Goal: Information Seeking & Learning: Find specific fact

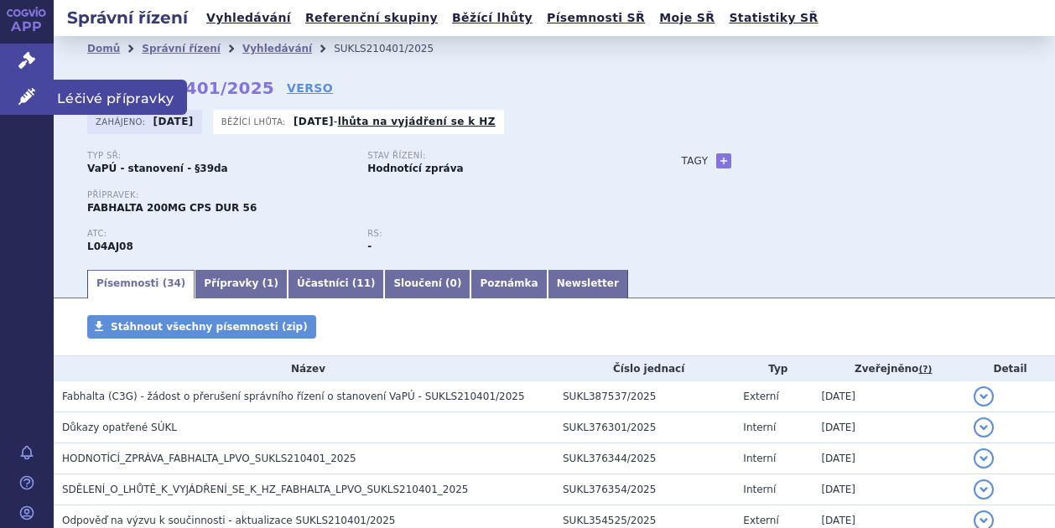
click at [22, 96] on icon at bounding box center [26, 96] width 17 height 17
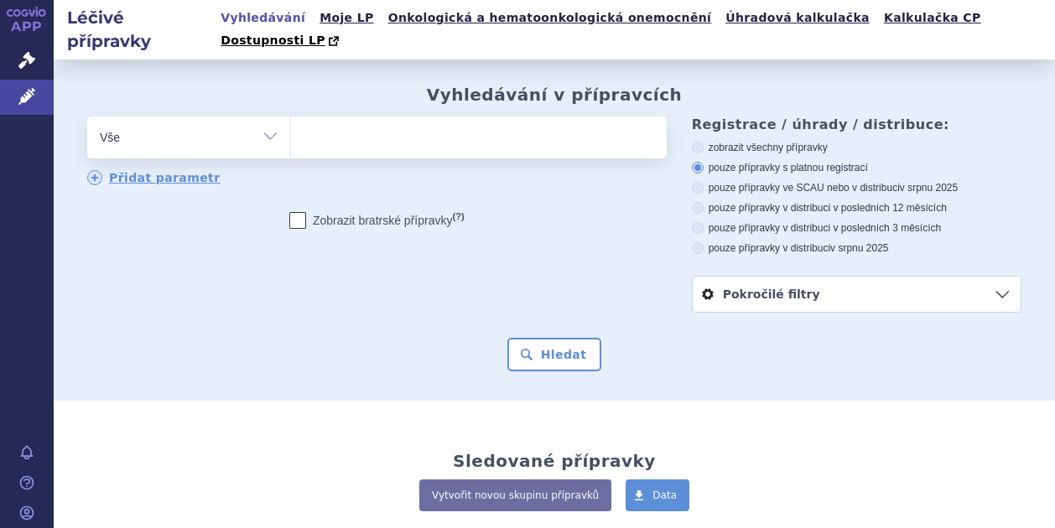
click at [365, 117] on ul at bounding box center [476, 134] width 371 height 35
click at [291, 116] on select at bounding box center [290, 137] width 1 height 42
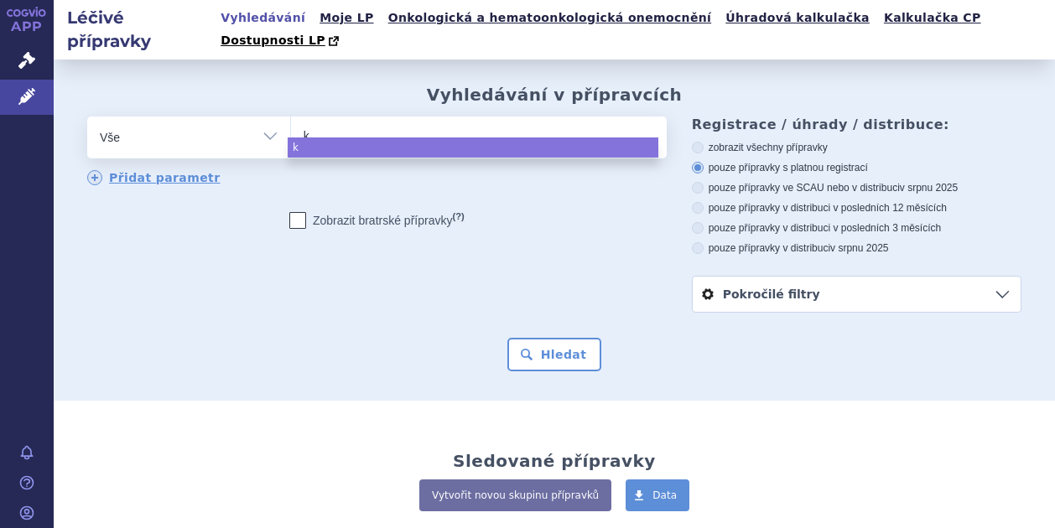
type input "ki"
type input "kis"
type input "kisq"
type input "kisqa"
type input "kisqal"
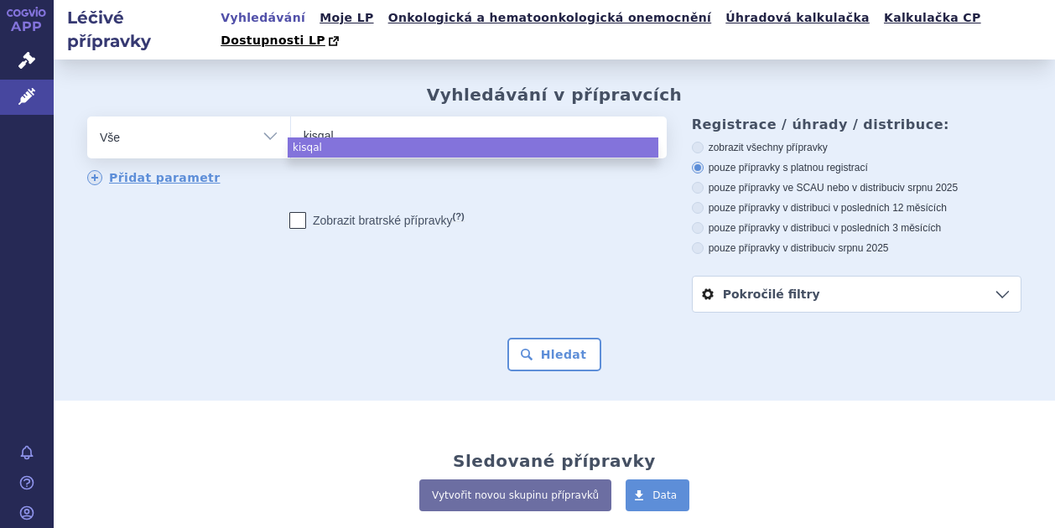
type input "[MEDICAL_DATA]"
select select "[MEDICAL_DATA]"
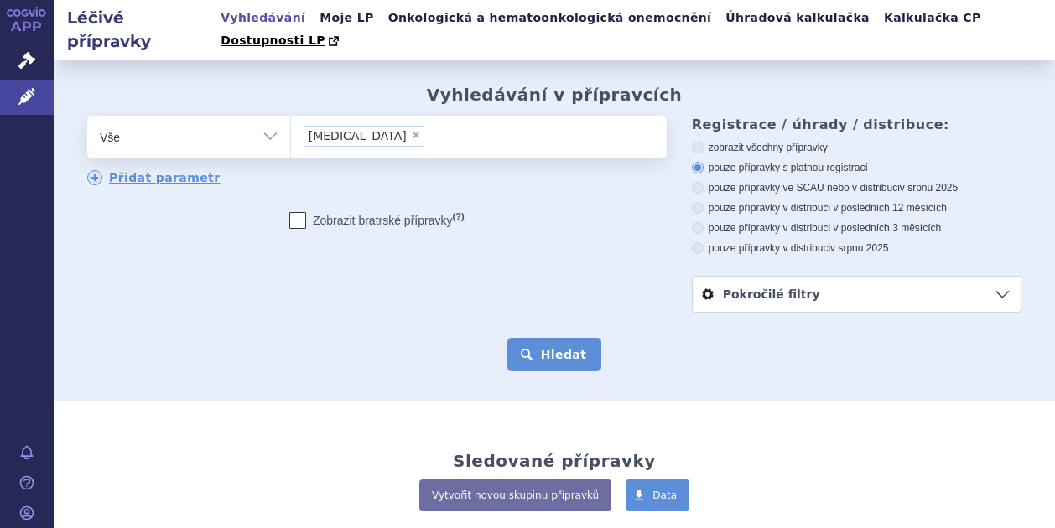
click at [549, 338] on button "Hledat" at bounding box center [555, 355] width 95 height 34
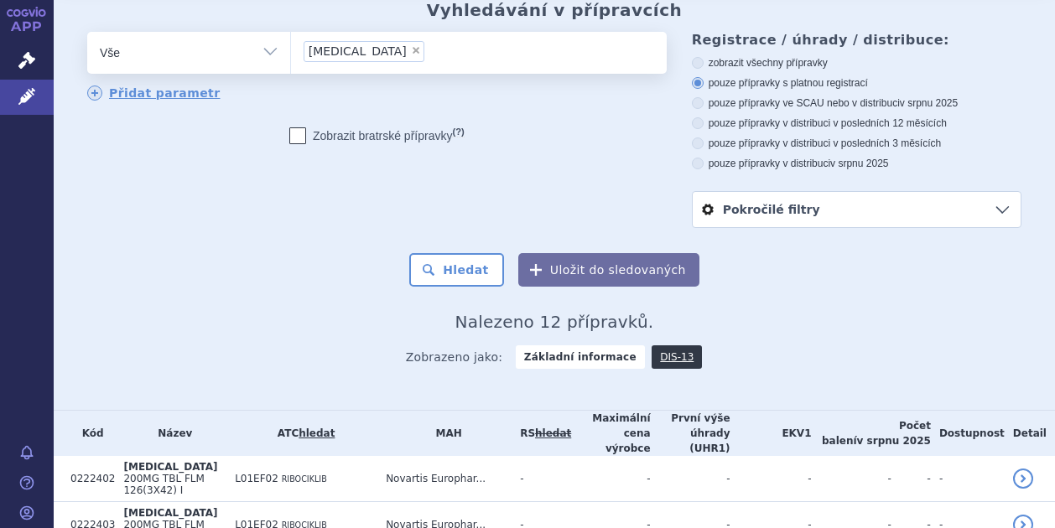
scroll to position [168, 0]
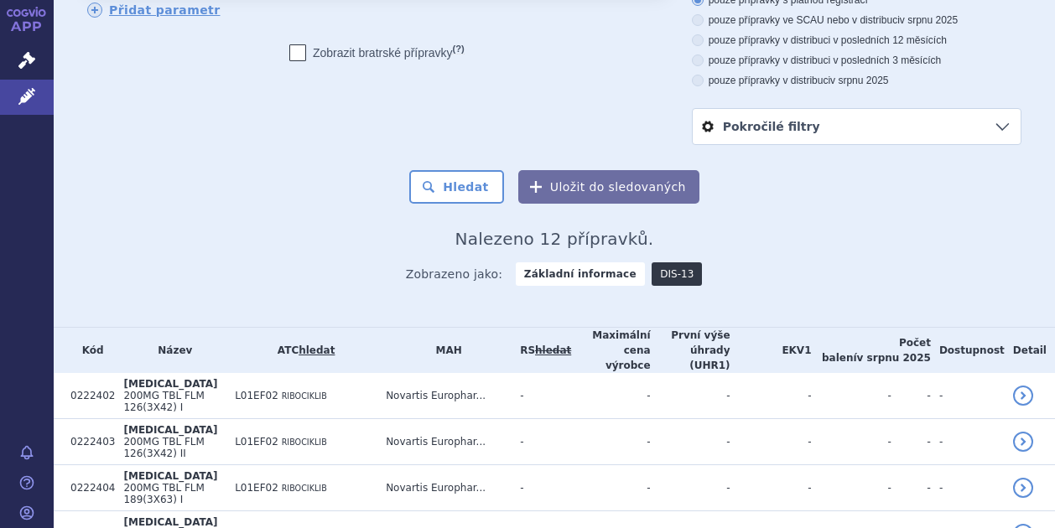
click at [661, 263] on link "DIS-13" at bounding box center [677, 274] width 50 height 23
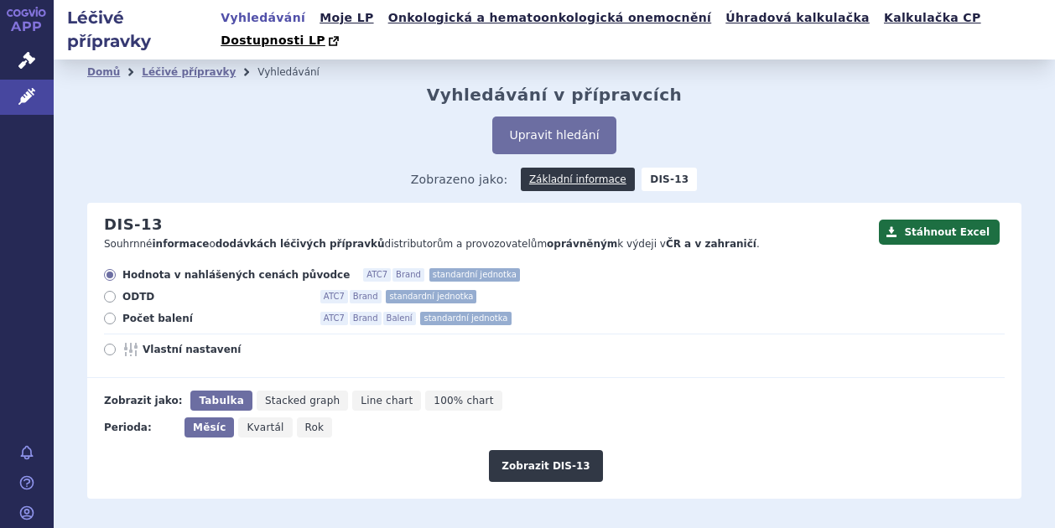
click at [305, 422] on span "Rok" at bounding box center [314, 428] width 19 height 12
click at [305, 418] on input "Rok" at bounding box center [302, 423] width 11 height 11
radio input "true"
click at [541, 450] on button "Zobrazit DIS-13" at bounding box center [545, 466] width 113 height 32
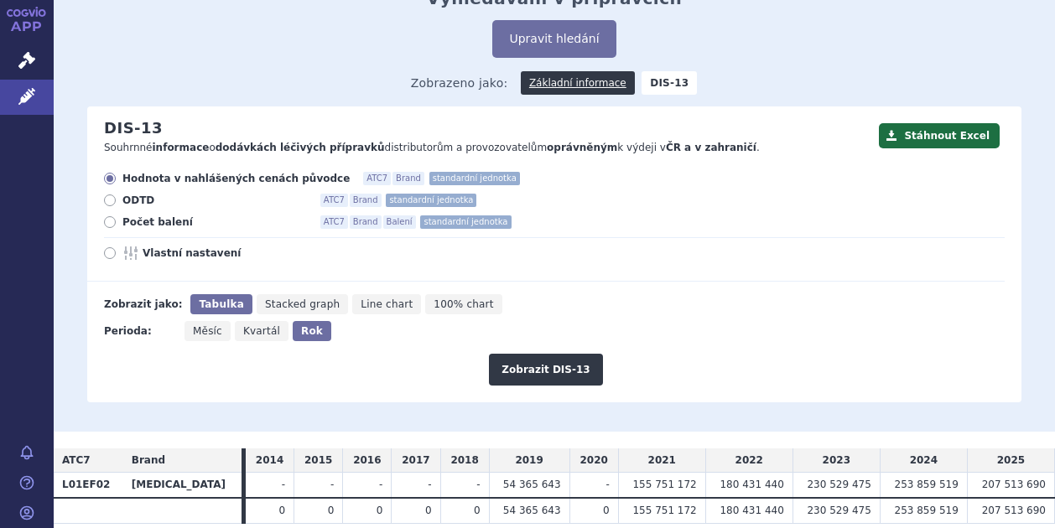
scroll to position [137, 0]
